Goal: Information Seeking & Learning: Learn about a topic

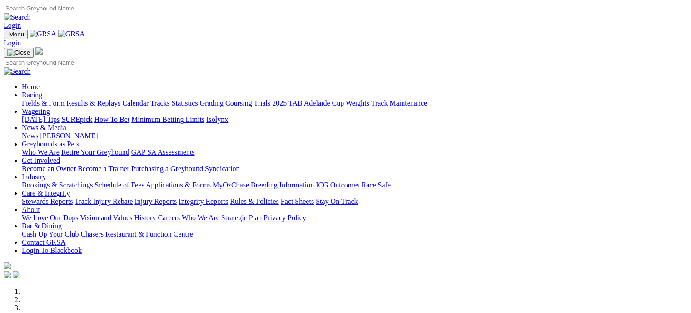
click at [42, 91] on link "Racing" at bounding box center [32, 95] width 20 height 8
click at [44, 99] on link "Fields & Form" at bounding box center [43, 103] width 43 height 8
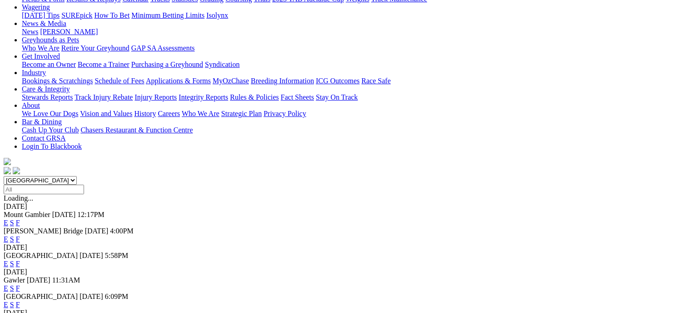
scroll to position [122, 0]
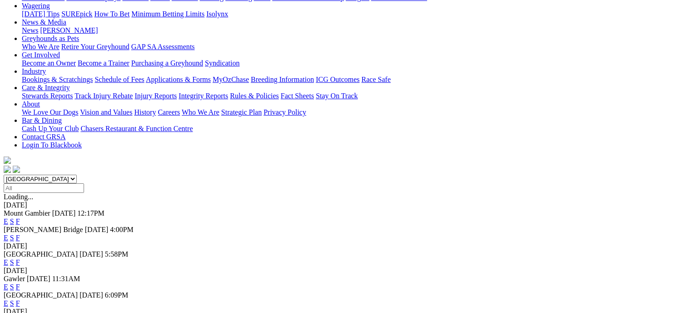
click at [20, 234] on link "F" at bounding box center [18, 238] width 4 height 8
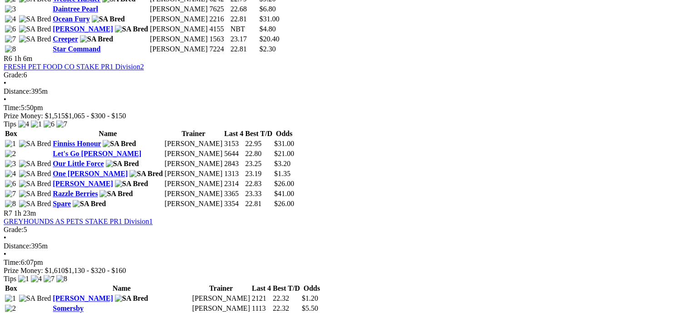
scroll to position [1239, 0]
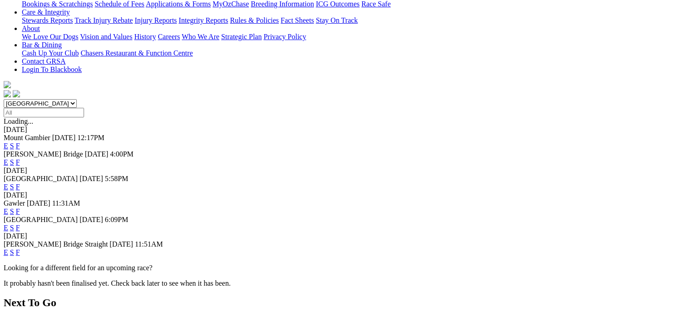
scroll to position [199, 0]
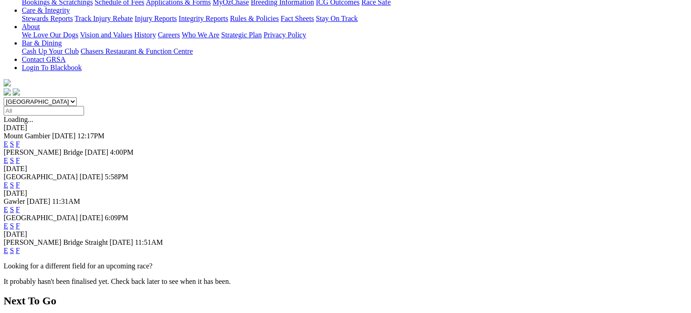
click at [20, 246] on link "F" at bounding box center [18, 250] width 4 height 8
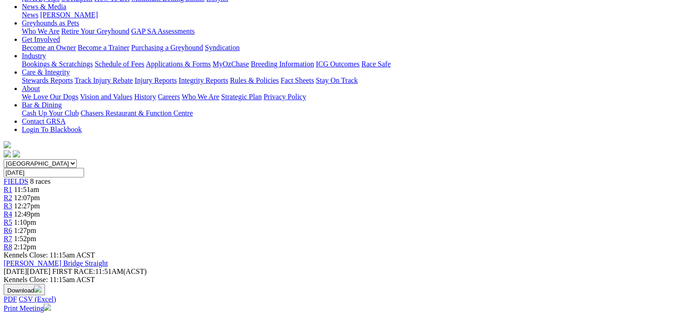
scroll to position [147, 0]
